Goal: Information Seeking & Learning: Learn about a topic

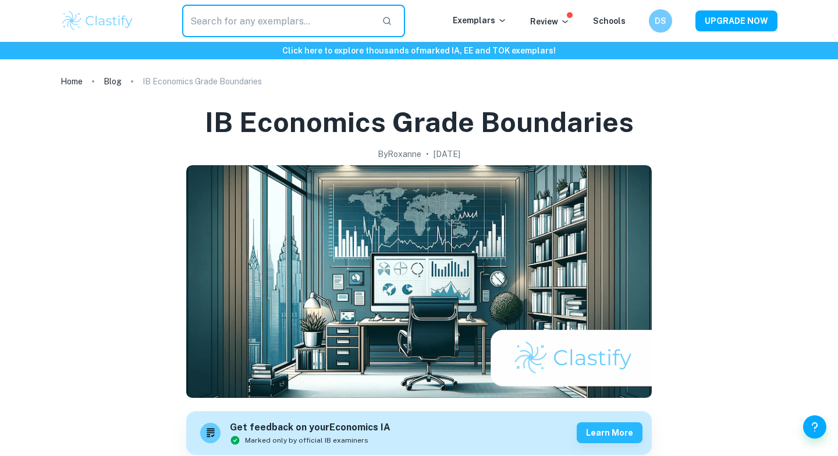
click at [203, 15] on input "text" at bounding box center [277, 21] width 190 height 33
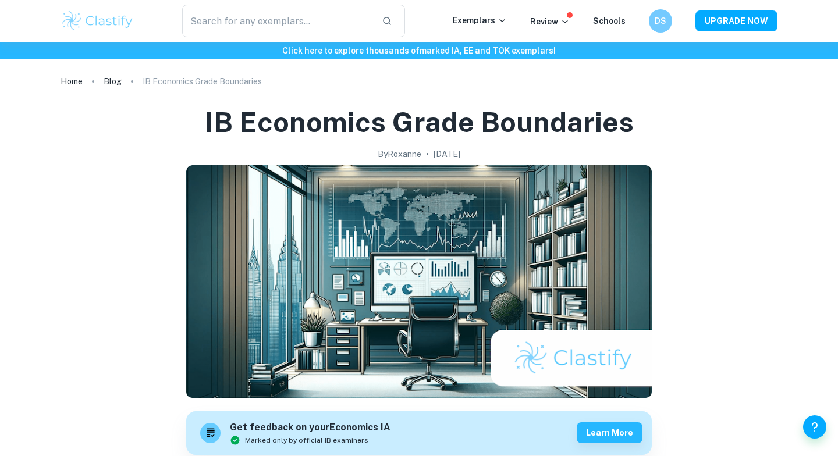
click at [107, 19] on img at bounding box center [98, 20] width 74 height 23
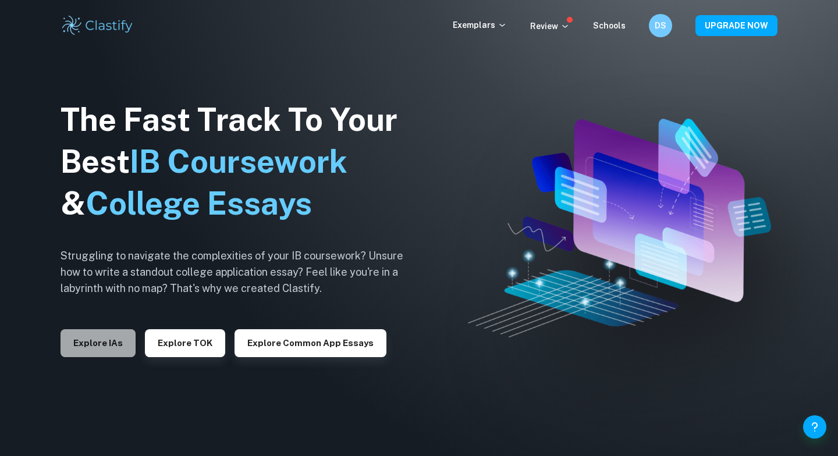
click at [96, 347] on button "Explore IAs" at bounding box center [98, 343] width 75 height 28
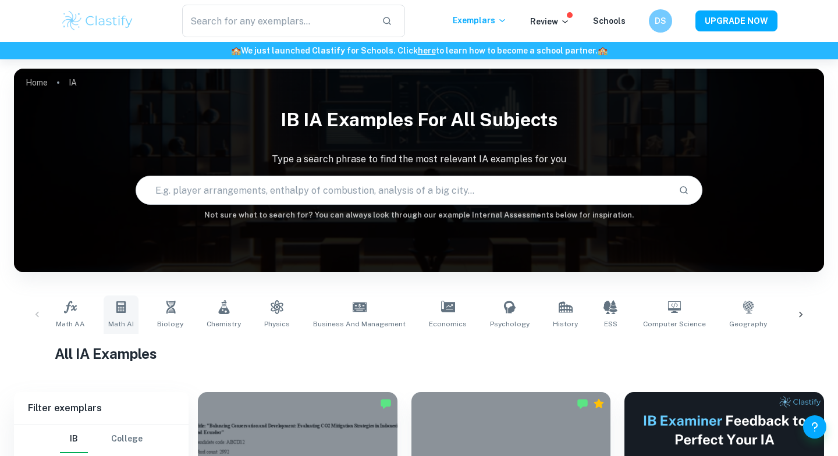
click at [125, 308] on icon at bounding box center [121, 307] width 14 height 14
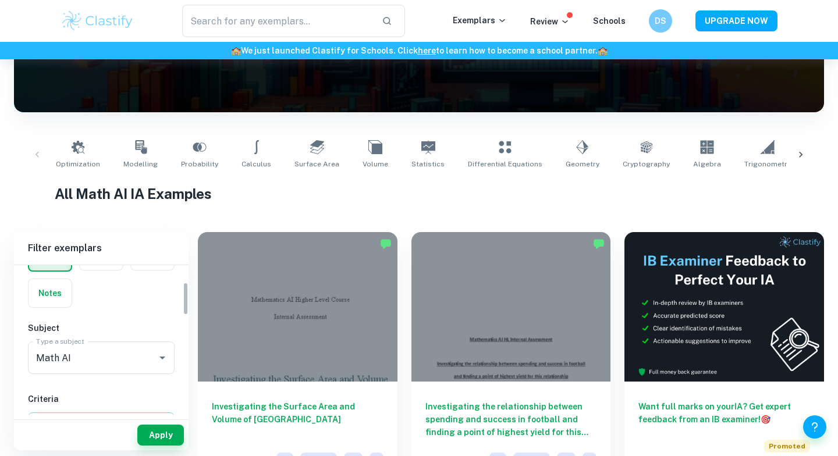
scroll to position [86, 0]
click at [79, 357] on input "Math AI" at bounding box center [85, 350] width 104 height 22
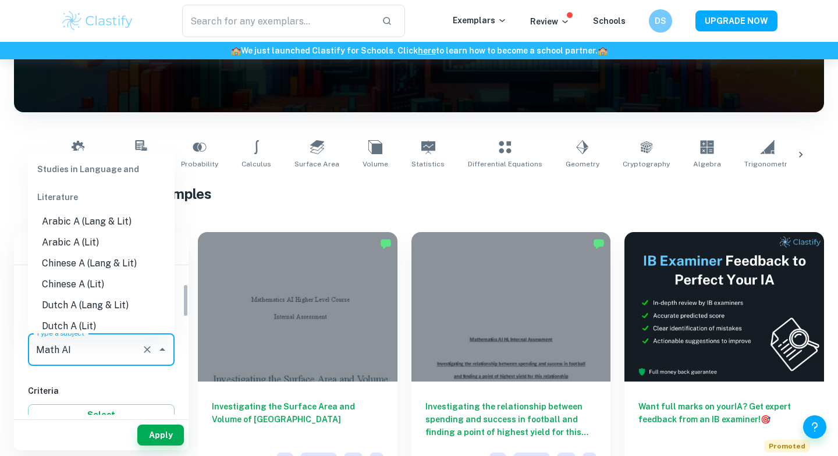
scroll to position [1477, 0]
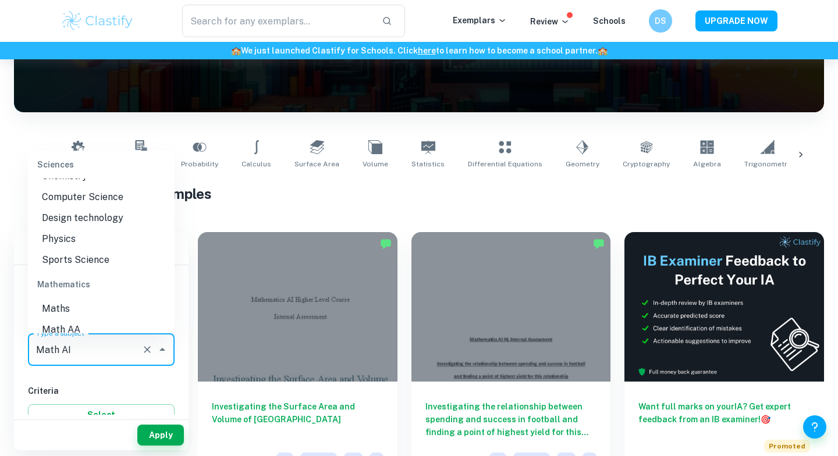
click at [77, 320] on li "Math AA" at bounding box center [101, 330] width 147 height 21
type input "Math AA"
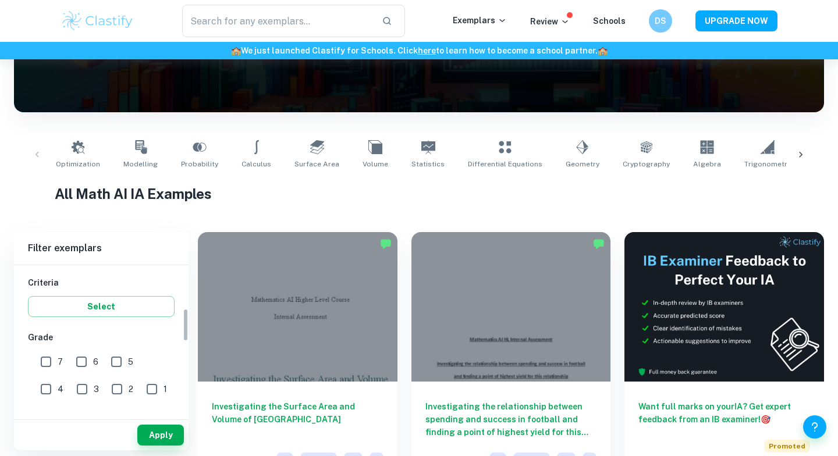
scroll to position [196, 0]
click at [48, 358] on input "7" at bounding box center [45, 360] width 23 height 23
checkbox input "true"
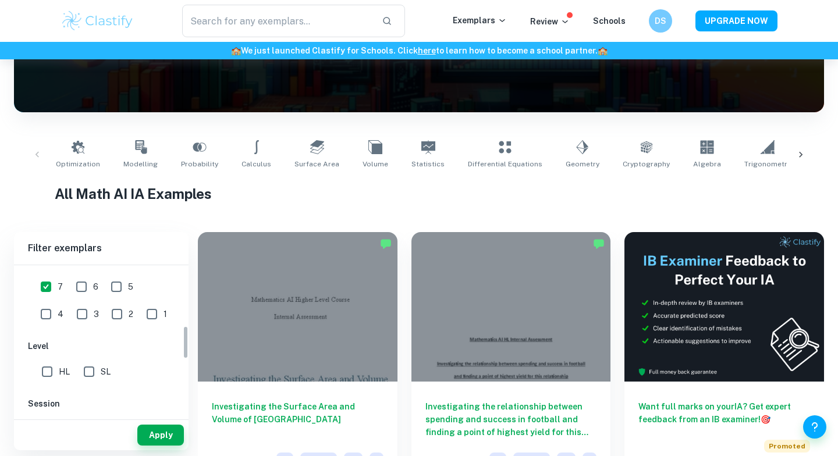
scroll to position [276, 0]
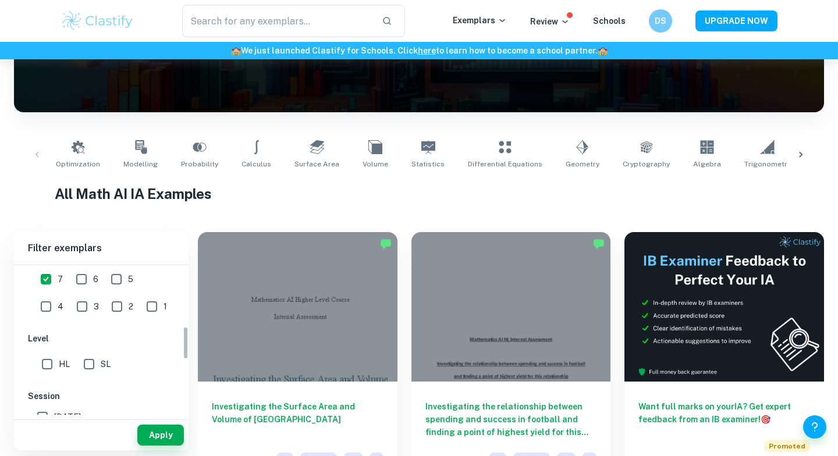
click at [48, 363] on input "HL" at bounding box center [47, 364] width 23 height 23
checkbox input "true"
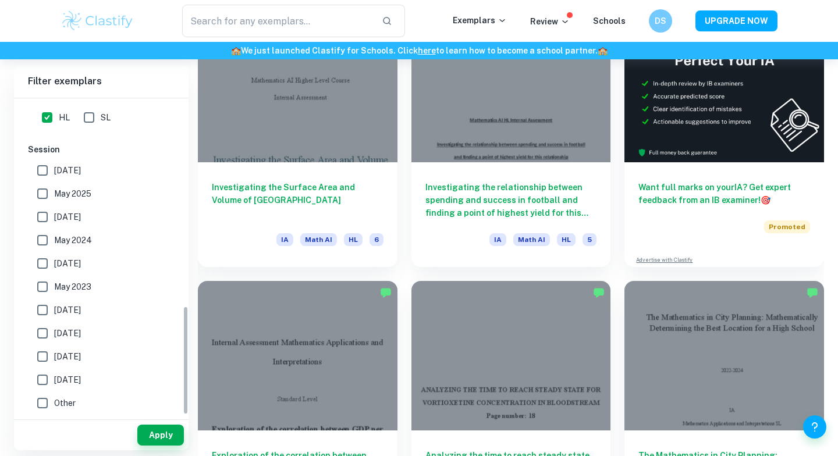
scroll to position [380, 0]
click at [152, 428] on button "Apply" at bounding box center [160, 435] width 47 height 21
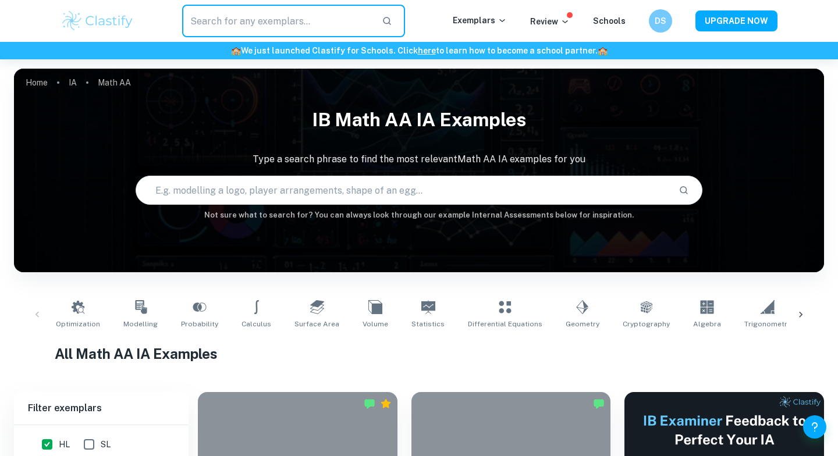
click at [233, 12] on input "text" at bounding box center [277, 21] width 190 height 33
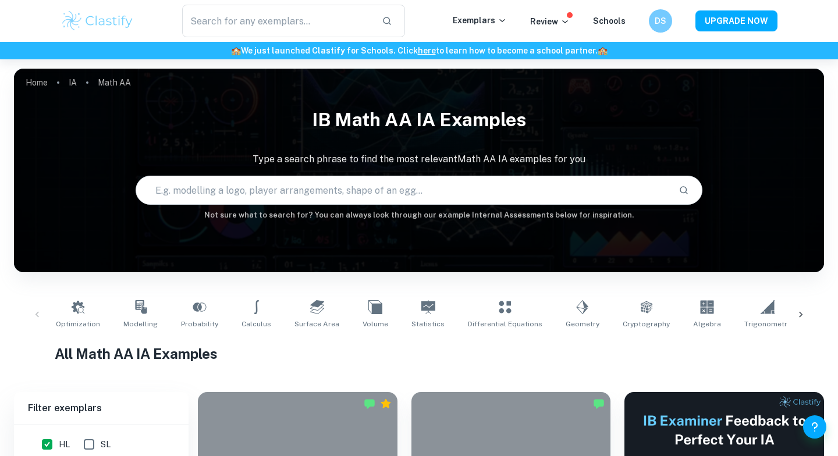
click at [212, 190] on input "text" at bounding box center [402, 190] width 533 height 33
type input "volume of revolution"
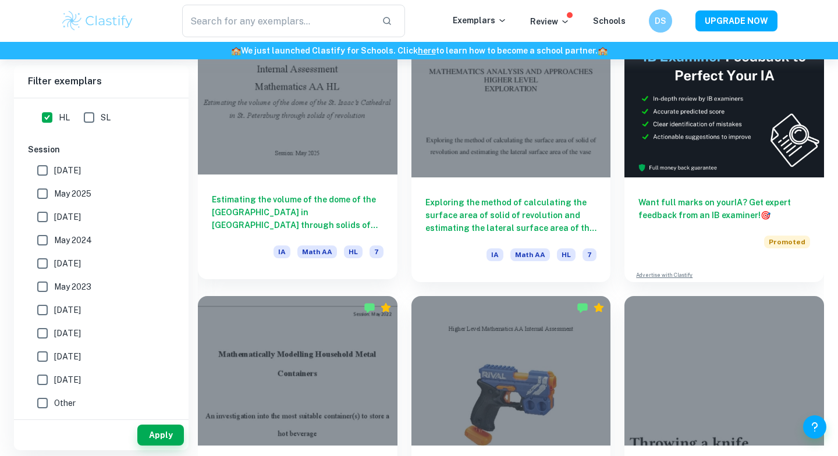
scroll to position [342, 0]
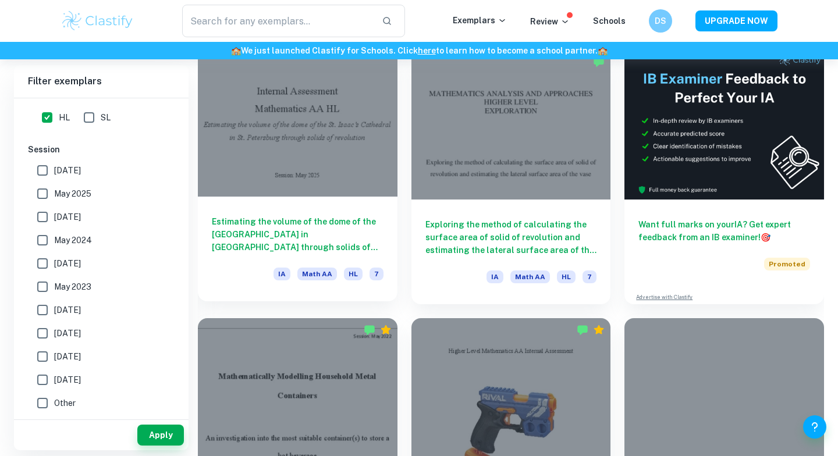
click at [308, 132] on div at bounding box center [298, 122] width 200 height 150
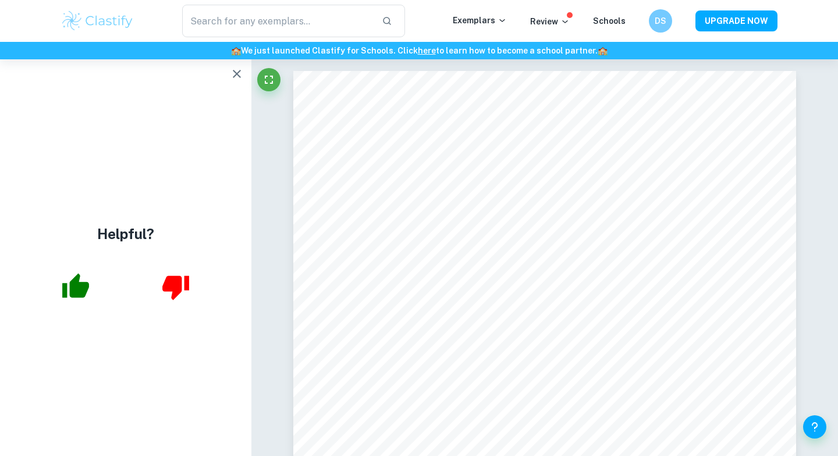
click at [232, 80] on icon "button" at bounding box center [237, 74] width 14 height 14
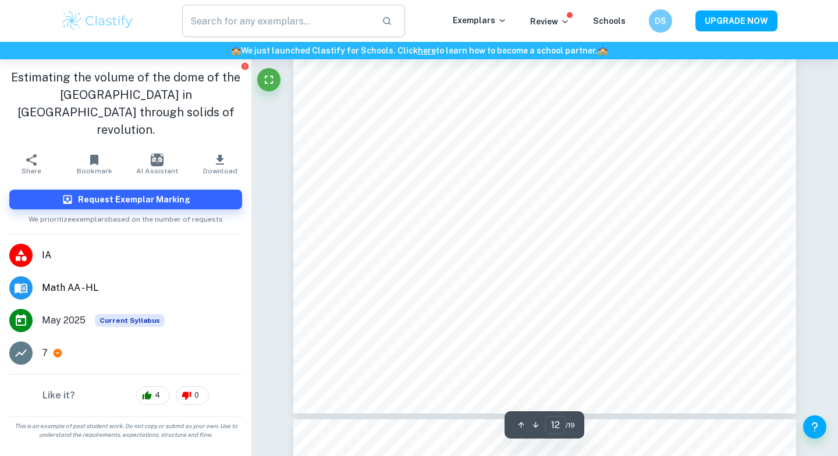
scroll to position [8468, 0]
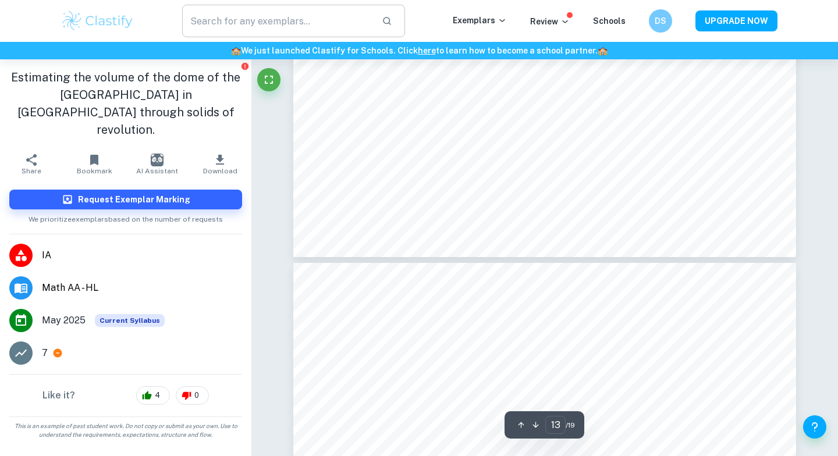
type input "12"
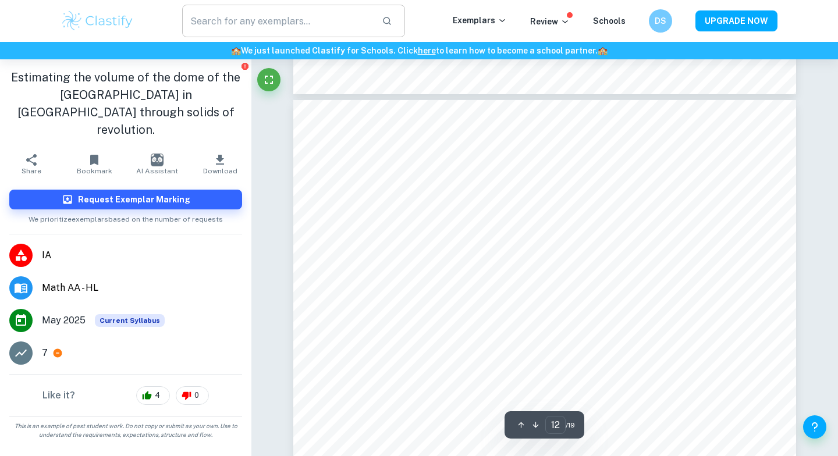
scroll to position [8090, 0]
